Goal: Browse casually

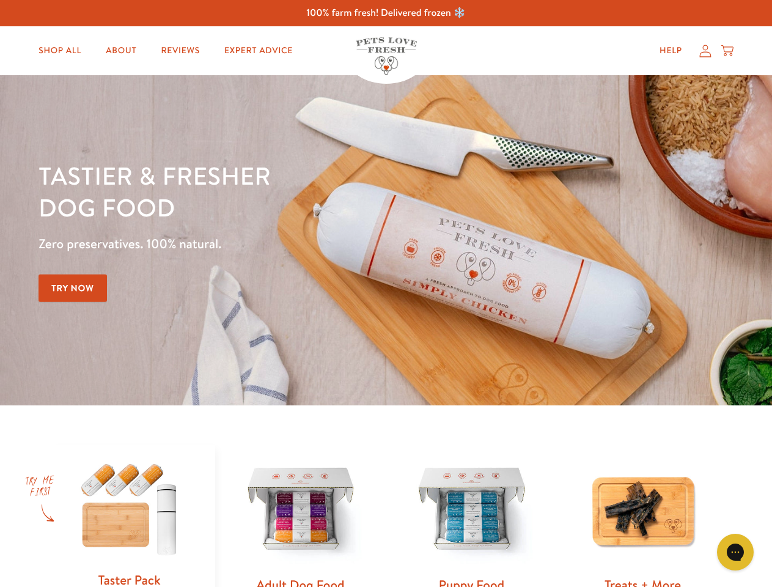
click at [386, 293] on div "Tastier & fresher dog food Zero preservatives. 100% natural. Try Now" at bounding box center [269, 239] width 463 height 161
click at [735, 552] on icon "Gorgias live chat" at bounding box center [735, 552] width 12 height 12
